Goal: Use online tool/utility: Utilize a website feature to perform a specific function

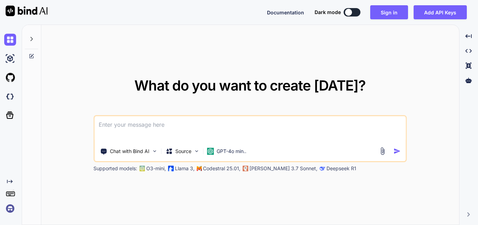
drag, startPoint x: 221, startPoint y: 136, endPoint x: 219, endPoint y: 131, distance: 6.0
click at [220, 135] on textarea at bounding box center [250, 129] width 311 height 26
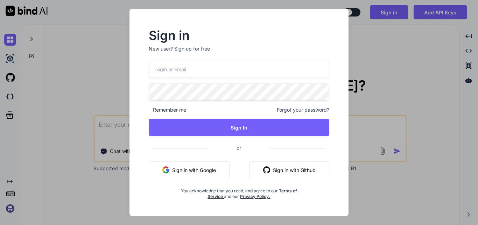
click at [192, 49] on div "Sign up for free" at bounding box center [192, 48] width 36 height 7
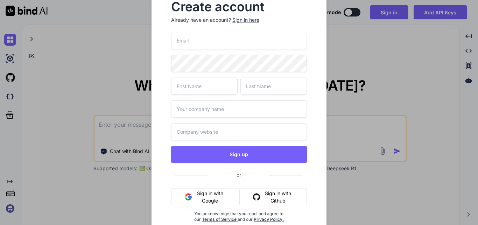
click at [195, 41] on input "email" at bounding box center [239, 40] width 136 height 17
paste input "[EMAIL_ADDRESS][DOMAIN_NAME]"
type input "[EMAIL_ADDRESS][DOMAIN_NAME]"
click at [192, 88] on input "text" at bounding box center [204, 85] width 67 height 17
type input "Upendra"
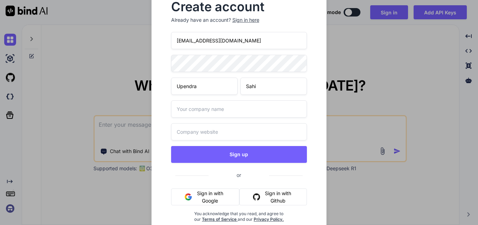
type input "Sahi"
type input "Wipro"
click at [198, 127] on input "text" at bounding box center [239, 131] width 136 height 17
paste input "[URL][DOMAIN_NAME][DATE]"
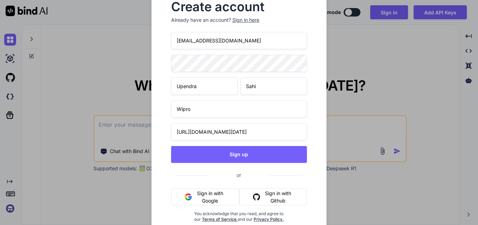
type input "[URL][DOMAIN_NAME][DATE]"
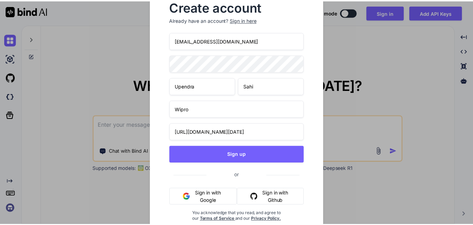
scroll to position [0, 0]
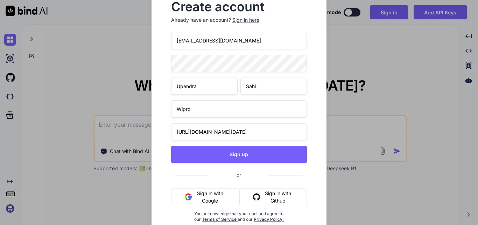
drag, startPoint x: 242, startPoint y: 41, endPoint x: 167, endPoint y: 41, distance: 74.6
click at [167, 41] on div "Create account Already have an account? Sign in here [EMAIL_ADDRESS][DOMAIN_NAM…" at bounding box center [239, 116] width 153 height 243
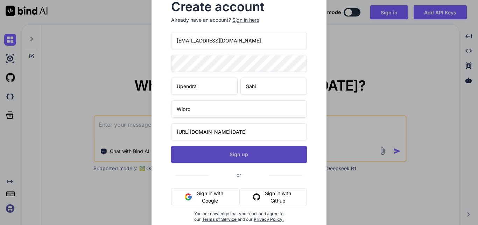
click at [246, 153] on button "Sign up" at bounding box center [239, 154] width 136 height 17
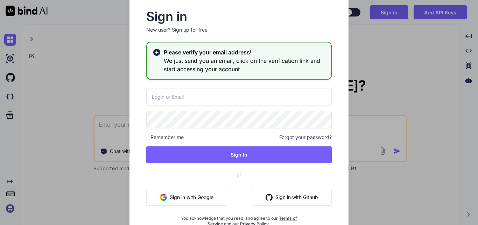
click at [189, 97] on input "email" at bounding box center [239, 96] width 186 height 17
paste input "[EMAIL_ADDRESS][DOMAIN_NAME]"
type input "[EMAIL_ADDRESS][DOMAIN_NAME]"
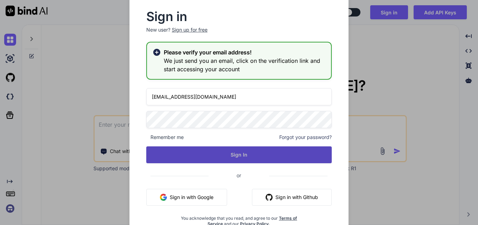
click at [194, 147] on button "Sign In" at bounding box center [239, 154] width 186 height 17
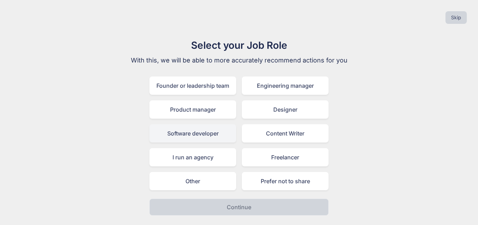
click at [176, 133] on div "Software developer" at bounding box center [193, 133] width 87 height 18
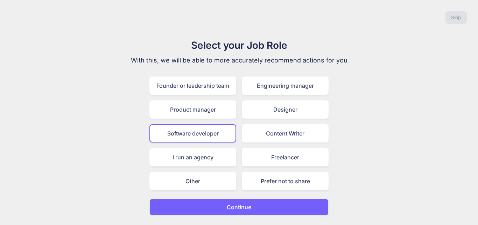
click at [226, 204] on button "Continue" at bounding box center [239, 206] width 179 height 17
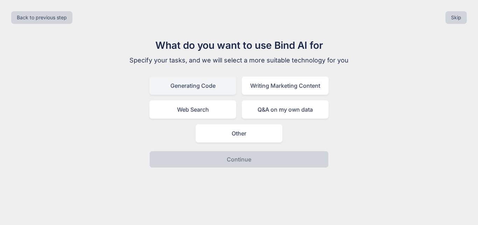
click at [191, 84] on div "Generating Code" at bounding box center [193, 85] width 87 height 18
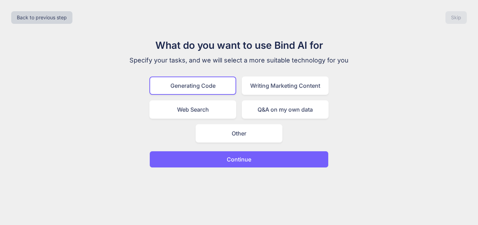
click at [216, 156] on button "Continue" at bounding box center [239, 159] width 179 height 17
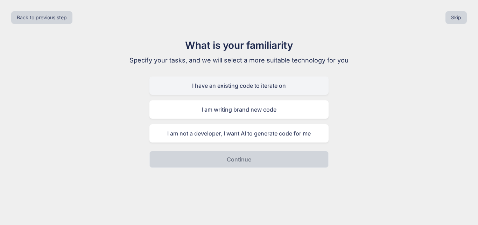
click at [198, 90] on div "I have an existing code to iterate on" at bounding box center [239, 85] width 179 height 18
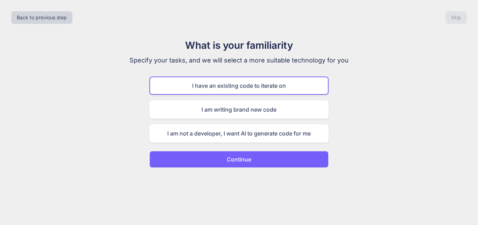
click at [220, 157] on button "Continue" at bounding box center [239, 159] width 179 height 17
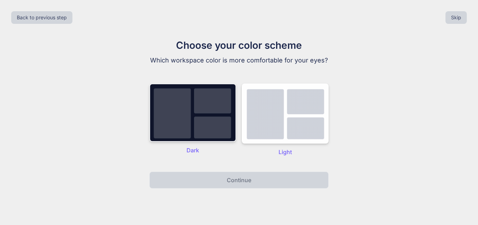
click at [191, 106] on img at bounding box center [193, 112] width 87 height 58
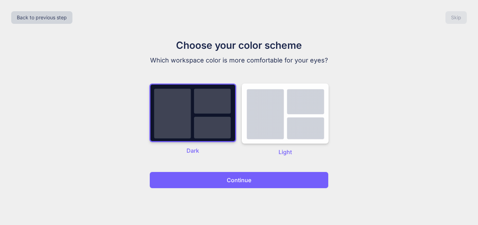
click at [214, 179] on button "Continue" at bounding box center [239, 179] width 179 height 17
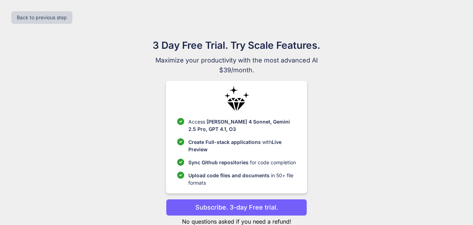
scroll to position [20, 0]
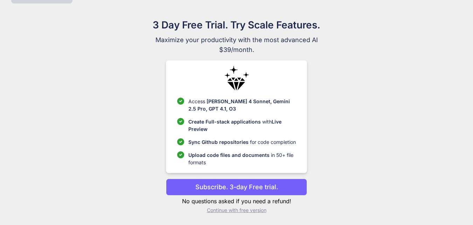
click at [236, 209] on p "Continue with free version" at bounding box center [236, 209] width 141 height 7
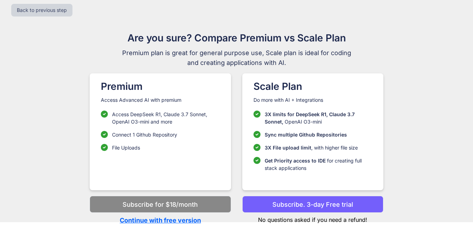
click at [154, 218] on p "Continue with free version" at bounding box center [160, 219] width 141 height 9
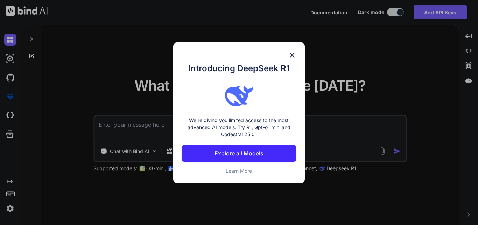
click at [291, 54] on img at bounding box center [292, 55] width 8 height 8
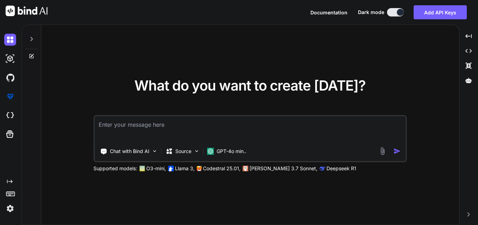
click at [145, 122] on textarea at bounding box center [250, 129] width 311 height 26
paste textarea "[EMAIL_ADDRESS][DOMAIN_NAME]"
type textarea "[EMAIL_ADDRESS][DOMAIN_NAME]"
paste textarea "<table class="formw2AS-table3"> <tbody> <tr style="border-bottom:1px solid gray…"
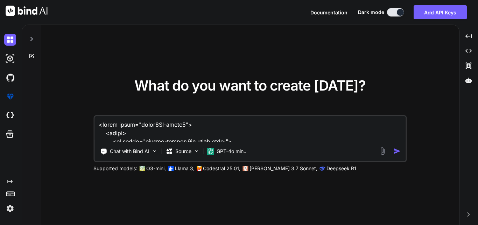
scroll to position [337, 0]
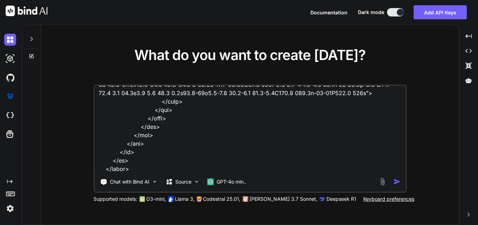
type textarea "<table class="formw2AS-table3"> <tbody> <tr style="border-bottom:1px solid gray…"
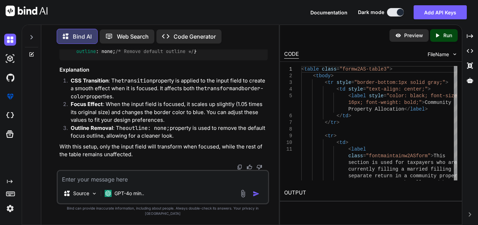
scroll to position [635, 0]
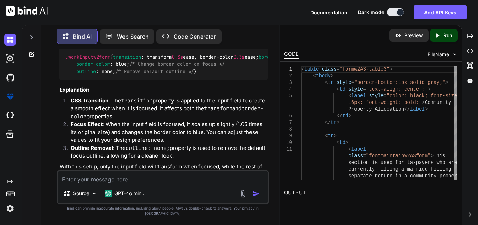
click at [137, 183] on textarea at bounding box center [163, 177] width 211 height 13
paste textarea ".workInputw2form:focus { transform: scaleX(1.2); border-color: black; box-shado…"
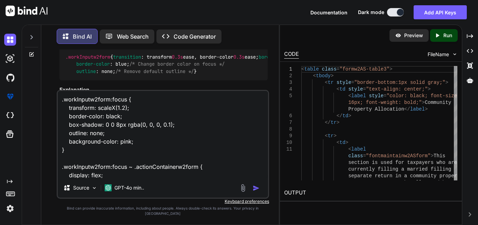
scroll to position [85, 0]
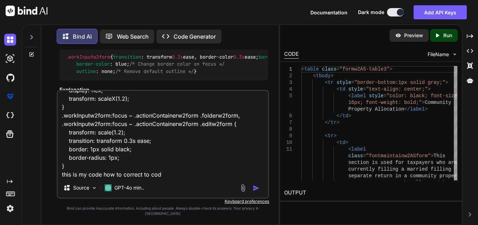
type textarea ".workInputw2form:focus { transform: scaleX(1.2); border-color: black; box-shado…"
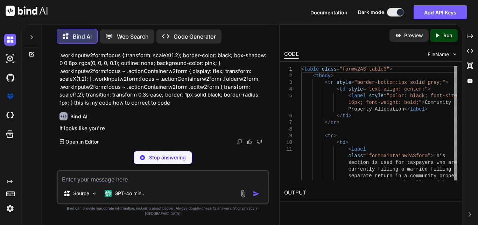
scroll to position [840, 0]
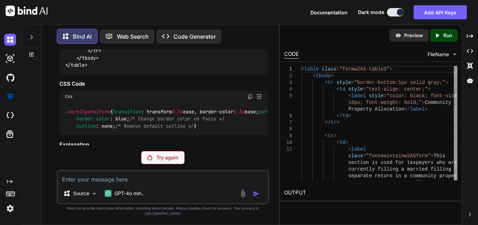
click at [152, 160] on img at bounding box center [149, 157] width 5 height 6
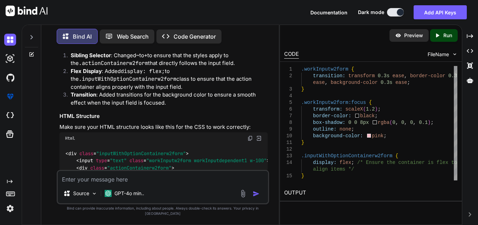
scroll to position [0, 54]
drag, startPoint x: 76, startPoint y: 58, endPoint x: 263, endPoint y: 57, distance: 187.0
click at [263, 35] on div ".workInputw2form { transition : transform 0.3s ease, border-color 0.3s ease, ba…" at bounding box center [164, 11] width 208 height 47
copy code "transition : transform 0.3s ease, border-color 0.3s ease, background-color 0.3s…"
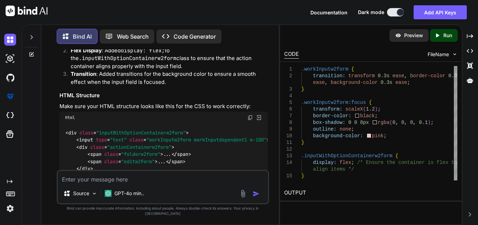
scroll to position [1047, 0]
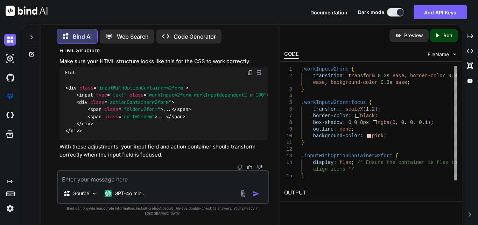
scroll to position [1117, 0]
click at [110, 183] on textarea at bounding box center [163, 177] width 211 height 13
paste textarea ".workInputw2form { background-color: #e1f1fa; border: 1px solid #ccc; height: 3…"
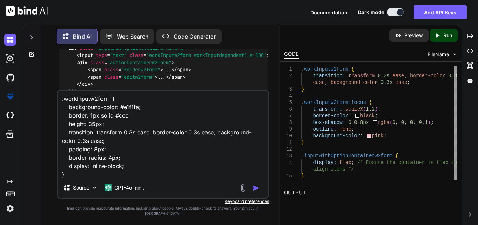
click at [105, 178] on textarea ".workInputw2form { background-color: #e1f1fa; border: 1px solid #ccc; height: 3…" at bounding box center [163, 134] width 211 height 87
paste textarea ".workInputw2form:focus { transform: scaleX(1.2); border-color: black; box-shado…"
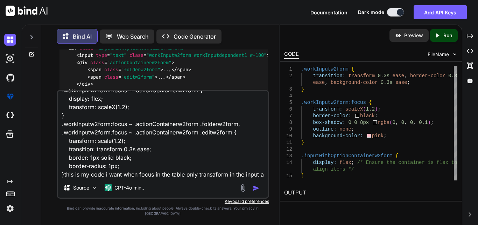
scroll to position [160, 0]
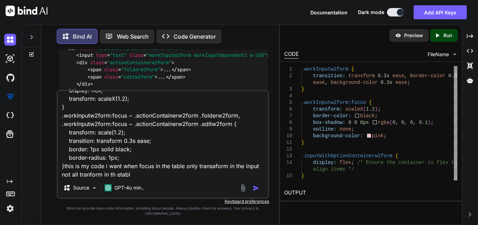
type textarea ".workInputw2form { background-color: #e1f1fa; border: 1px solid #ccc; height: 3…"
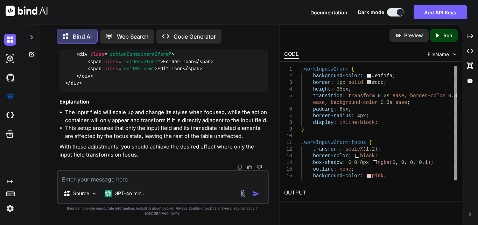
scroll to position [1638, 0]
click at [109, 180] on textarea at bounding box center [163, 177] width 211 height 13
paste textarea ".tdCommonPaddingw2form-1 { padding: 3px; } .inputWithOptionContainerw2form { po…"
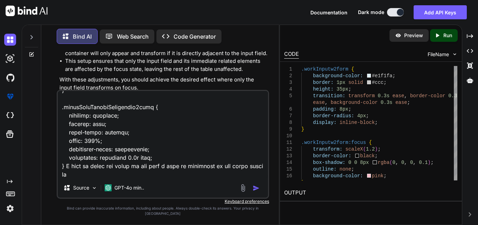
scroll to position [791, 0]
type textarea ".tdCommonPaddingw2form-1 { padding: 3px; } .inputWithOptionContainerw2form { po…"
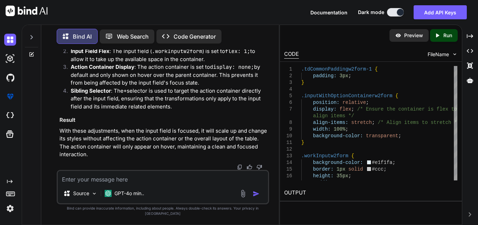
scroll to position [2933, 0]
drag, startPoint x: 65, startPoint y: 92, endPoint x: 88, endPoint y: 99, distance: 24.5
copy code ".tdCommonPaddingw2form-1 { padding : 3px ; } .inputWithOptionContainerw2form { …"
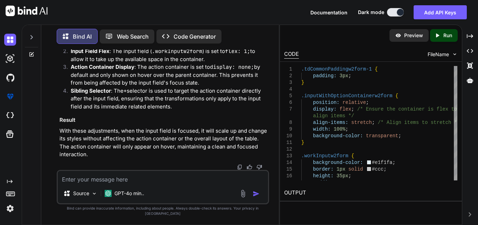
click at [75, 183] on textarea at bounding box center [163, 177] width 211 height 13
paste textarea ".tdCommonPaddingw2form-1 { padding: 3px; } .inputWithOptionContainerw2form { po…"
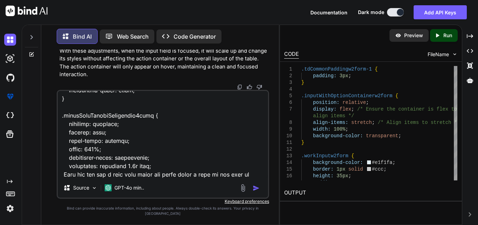
scroll to position [782, 0]
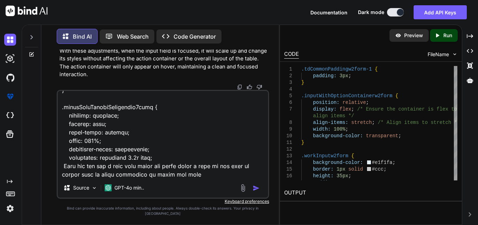
type textarea ".tdCommonPaddingw2form-1 { padding: 3px; } .inputWithOptionContainerw2form { po…"
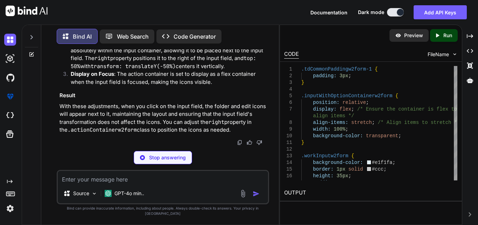
scroll to position [3856, 0]
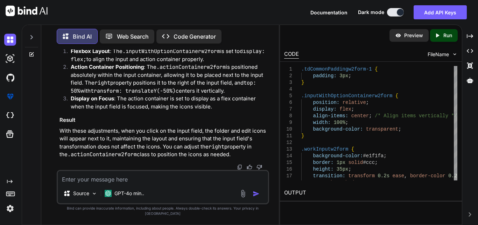
drag, startPoint x: 62, startPoint y: 123, endPoint x: 78, endPoint y: 126, distance: 16.4
copy code ".tdCommonPaddingw2form-1 { padding : 3px ; } .inputWithOptionContainerw2form { …"
click at [118, 183] on textarea at bounding box center [163, 177] width 211 height 13
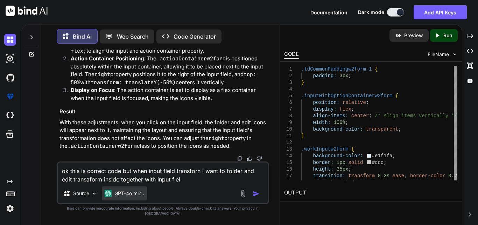
type textarea "ok this is correct code but when input field transforn i want to folder and edi…"
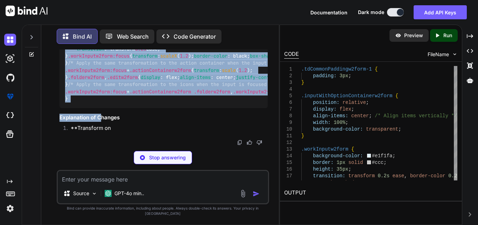
scroll to position [4769, 0]
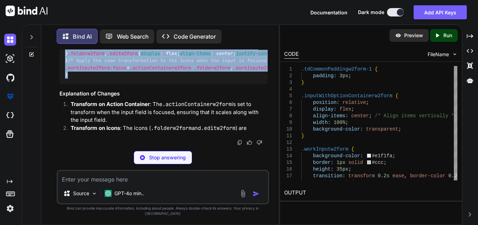
drag, startPoint x: 63, startPoint y: 61, endPoint x: 77, endPoint y: 101, distance: 41.9
click at [77, 84] on div ".tdCommonPaddingw2form-1 { padding : 3px ; } .inputWithOptionContainerw2form { …" at bounding box center [164, 21] width 208 height 125
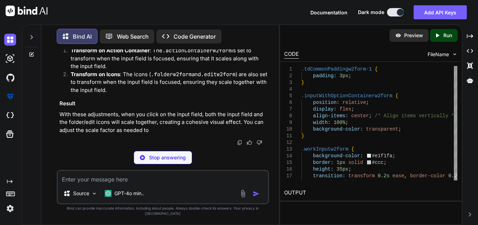
copy code ".tdCommonPaddingw2form-1 { padding : 3px ; } .inputWithOptionContainerw2form { …"
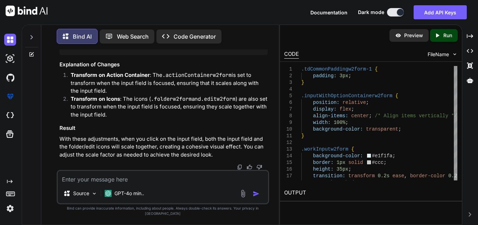
click at [122, 181] on textarea at bounding box center [163, 177] width 211 height 13
paste textarea ".tdCommonPaddingw2form-1 { padding: 3px; } .inputWithOptionContainerw2form { po…"
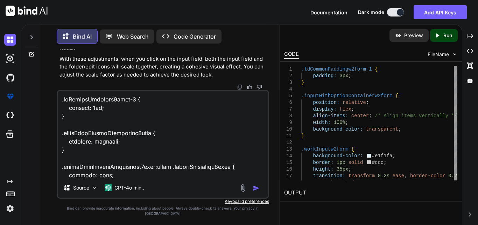
scroll to position [774, 0]
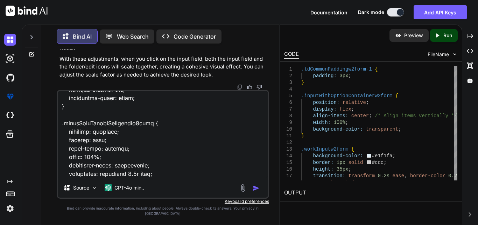
click at [96, 184] on div "Source GPT-4o min.." at bounding box center [163, 144] width 213 height 109
click at [99, 178] on textarea at bounding box center [163, 134] width 211 height 87
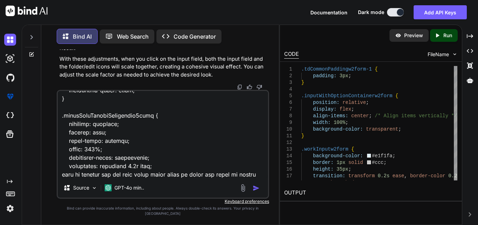
scroll to position [782, 0]
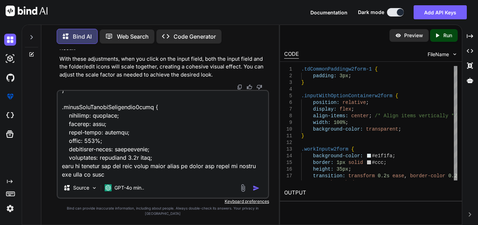
type textarea ".tdCommonPaddingw2form-1 { padding: 3px; } .inputWithOptionContainerw2form { po…"
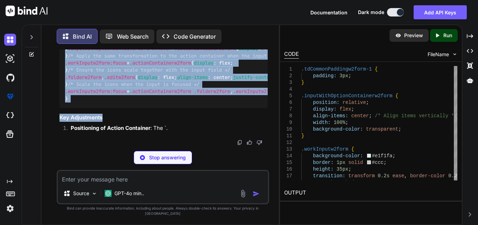
scroll to position [5724, 0]
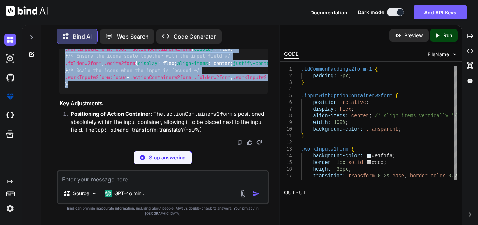
drag, startPoint x: 65, startPoint y: 73, endPoint x: 94, endPoint y: 103, distance: 41.9
click at [94, 94] on div ".tdCommonPaddingw2form-1 { padding : 3px ; } .inputWithOptionContainerw2form { …" at bounding box center [164, 27] width 208 height 133
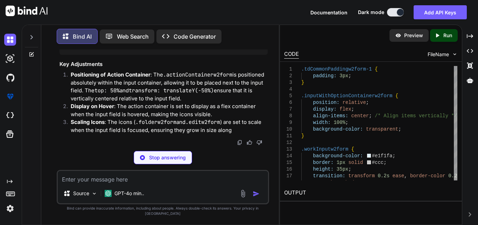
copy code ".tdCommonPaddingw2form-1 { padding : 3px ; } .inputWithOptionContainerw2form { …"
